Goal: Task Accomplishment & Management: Manage account settings

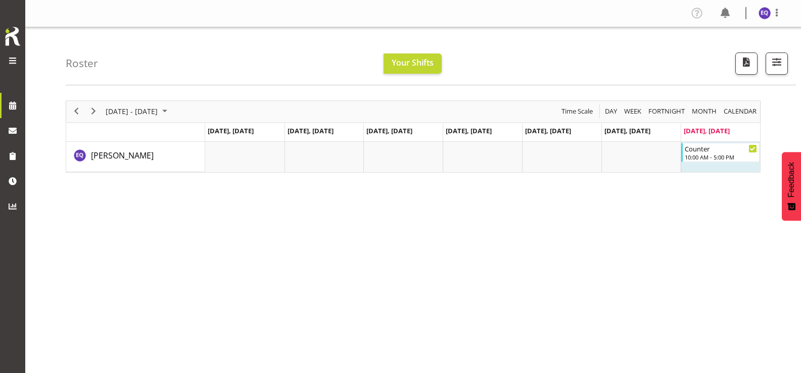
click at [16, 59] on span at bounding box center [13, 61] width 12 height 12
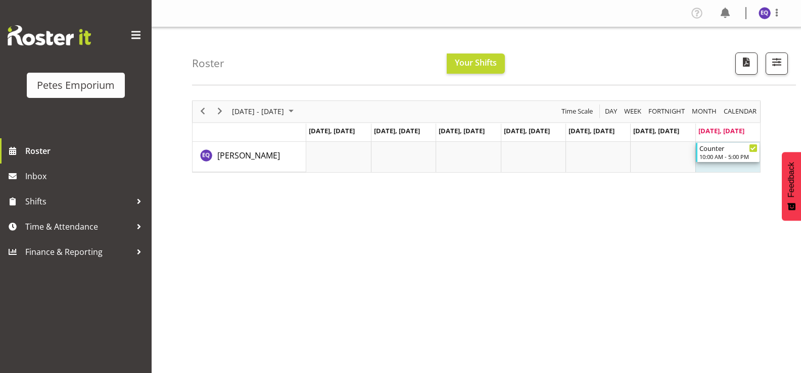
click at [729, 149] on div "Counter" at bounding box center [728, 148] width 58 height 10
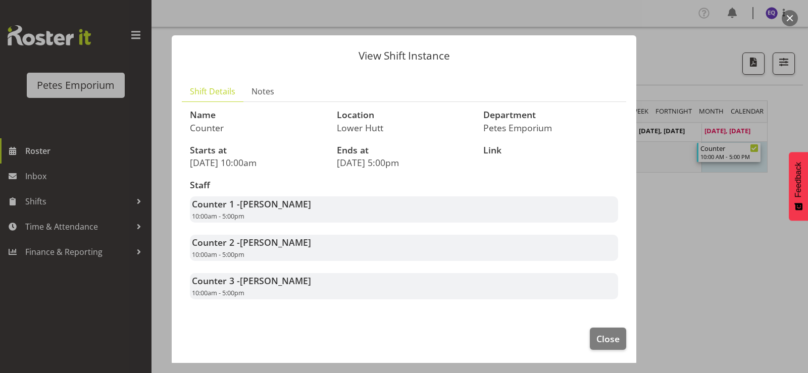
scroll to position [2, 0]
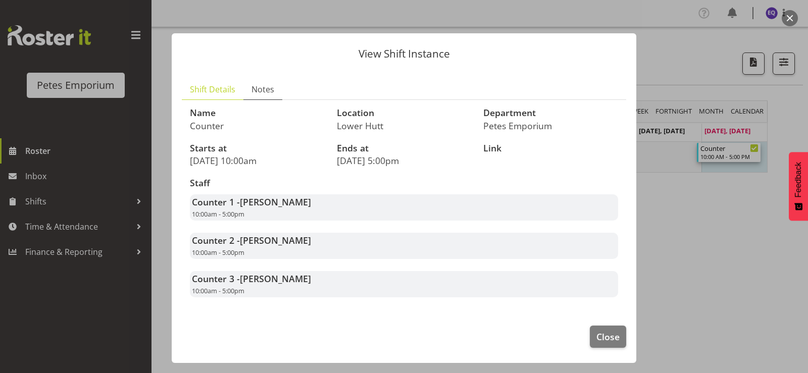
click at [261, 85] on span "Notes" at bounding box center [263, 89] width 23 height 12
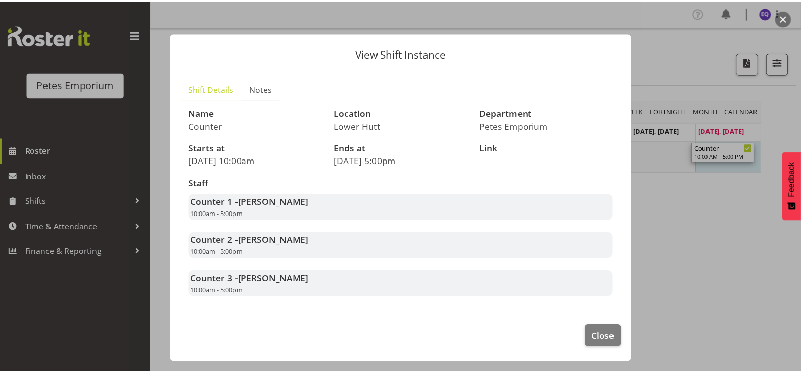
scroll to position [0, 0]
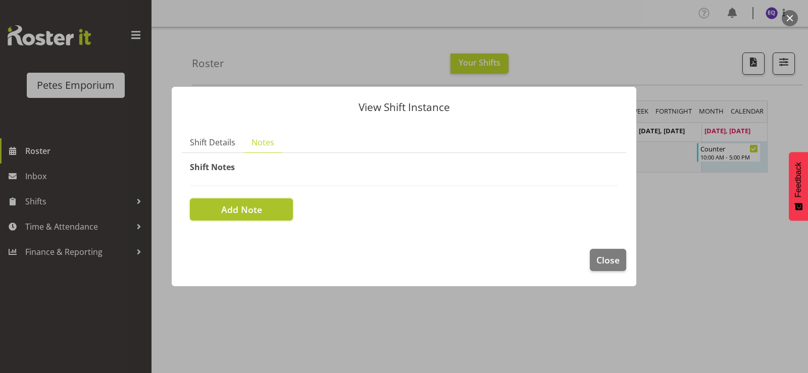
click at [249, 218] on button "Add Note" at bounding box center [241, 210] width 103 height 22
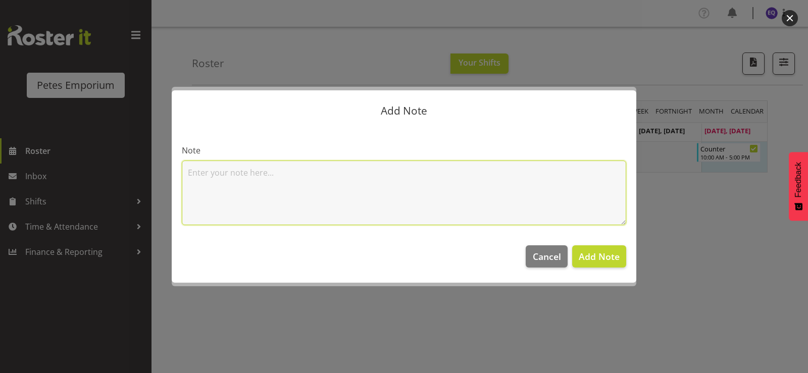
click at [308, 203] on textarea at bounding box center [404, 193] width 445 height 65
click at [223, 172] on textarea "Left early - partners very sick." at bounding box center [404, 193] width 445 height 65
type textarea "Left an hour early - partners very sick."
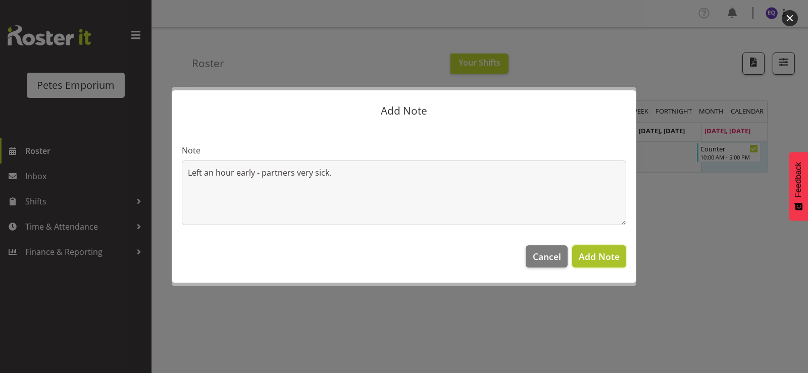
click at [604, 261] on span "Add Note" at bounding box center [599, 257] width 41 height 12
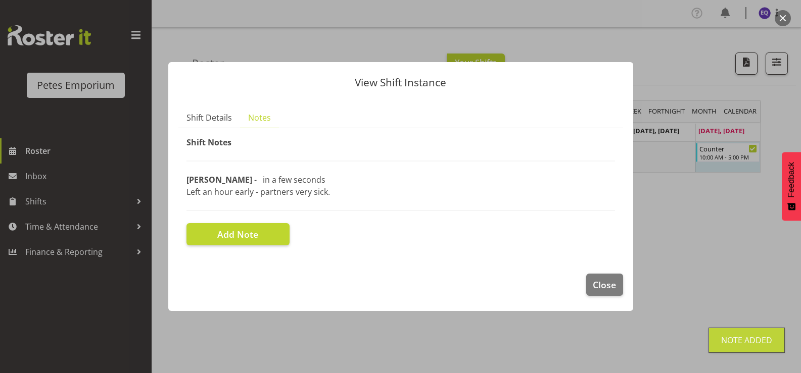
click at [513, 344] on div at bounding box center [400, 186] width 801 height 373
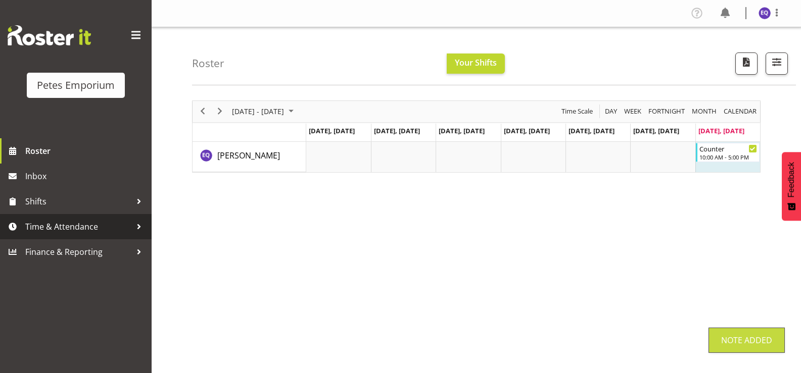
click at [116, 227] on span "Time & Attendance" at bounding box center [78, 226] width 106 height 15
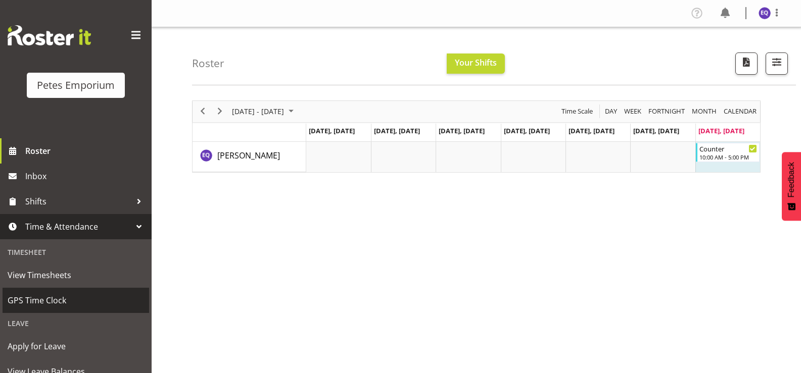
click at [56, 300] on span "GPS Time Clock" at bounding box center [76, 300] width 136 height 15
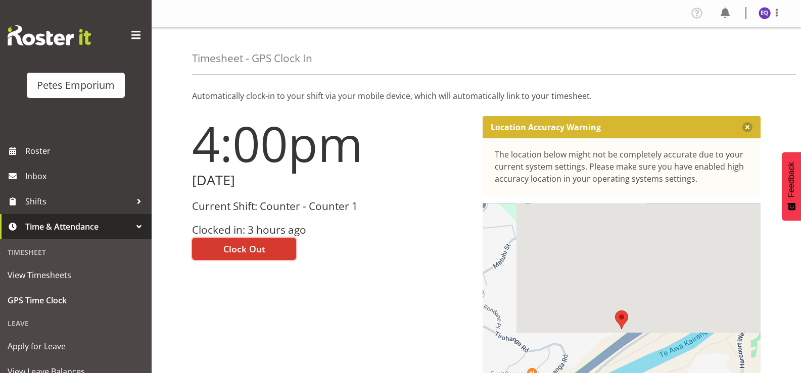
drag, startPoint x: 252, startPoint y: 250, endPoint x: 261, endPoint y: 245, distance: 10.4
click at [252, 250] on span "Clock Out" at bounding box center [244, 248] width 42 height 13
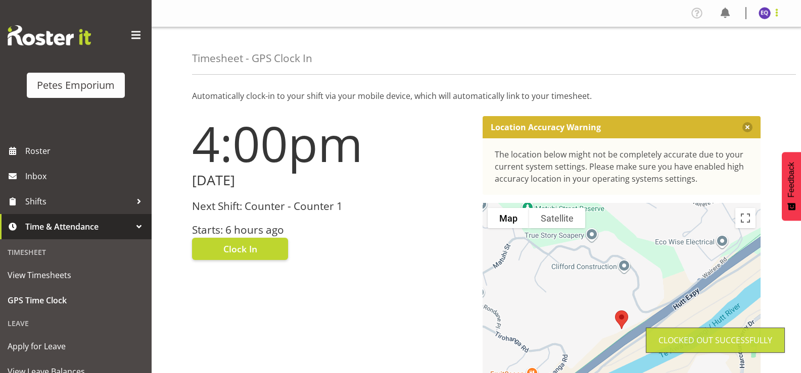
click at [776, 12] on span at bounding box center [776, 13] width 12 height 12
click at [720, 53] on link "Log Out" at bounding box center [734, 53] width 97 height 18
